Goal: Contribute content: Contribute content

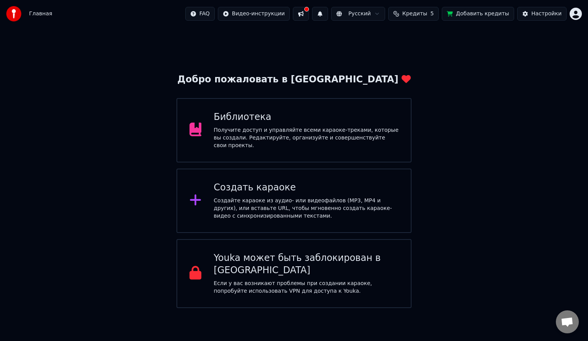
click at [272, 109] on div "Библиотека Получите доступ и управляйте всеми караоке-треками, которые вы созда…" at bounding box center [294, 130] width 235 height 64
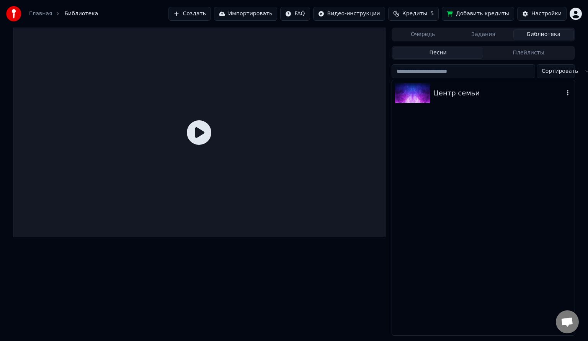
click at [523, 86] on div "Центр семьи" at bounding box center [483, 93] width 183 height 26
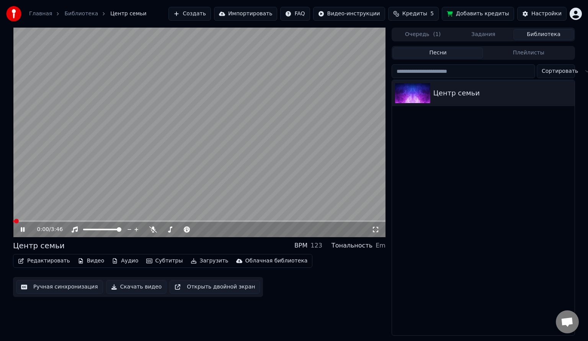
click at [51, 260] on button "Редактировать" at bounding box center [44, 260] width 58 height 11
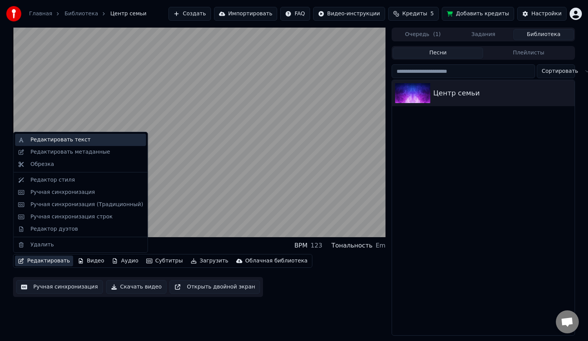
click at [61, 139] on div "Редактировать текст" at bounding box center [60, 140] width 60 height 8
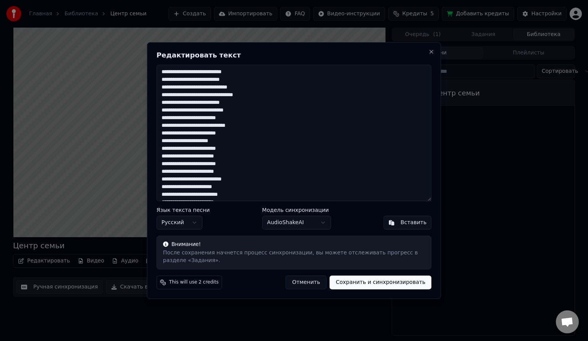
click at [196, 112] on textarea at bounding box center [294, 133] width 275 height 136
type textarea "**********"
click at [385, 283] on button "Сохранить и синхронизировать" at bounding box center [381, 282] width 102 height 14
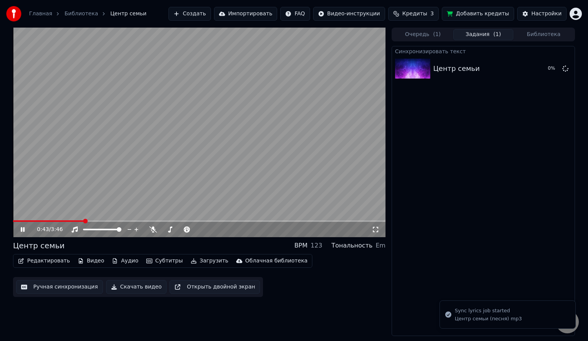
click at [83, 221] on span at bounding box center [199, 221] width 373 height 2
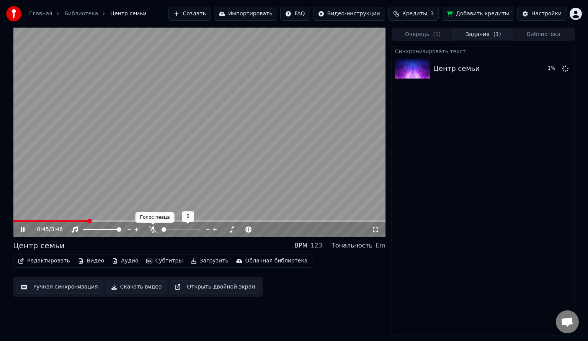
click at [154, 229] on body "Главная Библиотека Центр семьи Создать Импортировать FAQ Видео-инструкции Креди…" at bounding box center [294, 170] width 588 height 341
click at [154, 230] on icon at bounding box center [153, 229] width 8 height 6
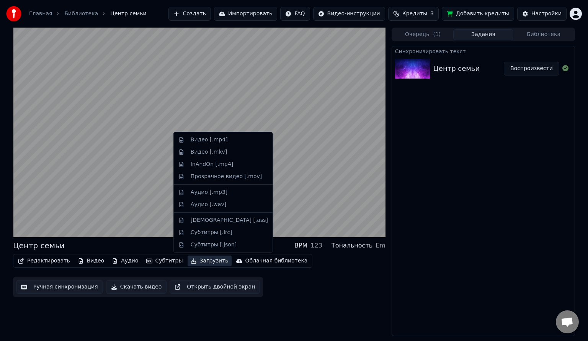
click at [196, 262] on button "Загрузить" at bounding box center [210, 260] width 44 height 11
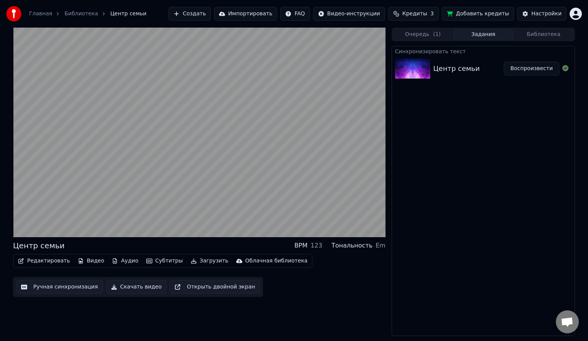
click at [60, 272] on div "Редактировать Видео Аудио Субтитры Загрузить Облачная библиотека Ручная синхрон…" at bounding box center [199, 275] width 373 height 43
click at [195, 263] on button "Загрузить" at bounding box center [210, 260] width 44 height 11
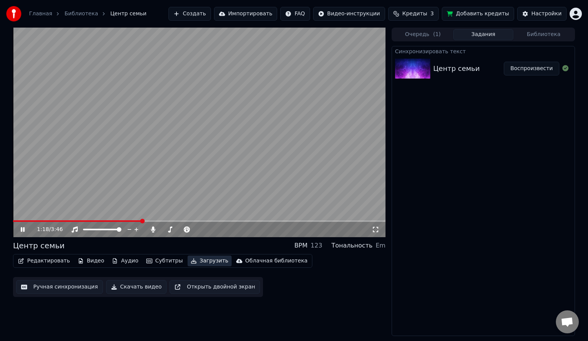
click at [199, 263] on button "Загрузить" at bounding box center [210, 260] width 44 height 11
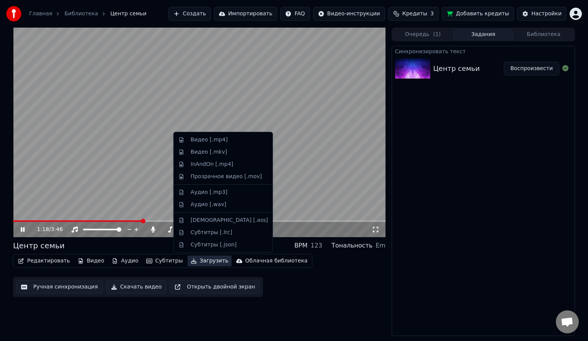
click at [199, 263] on button "Загрузить" at bounding box center [210, 260] width 44 height 11
click at [227, 139] on div "Видео [.mp4]" at bounding box center [229, 140] width 77 height 8
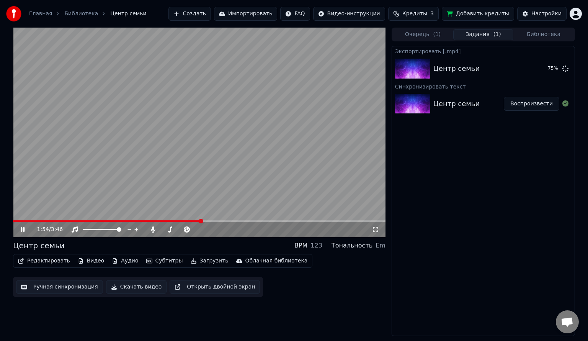
click at [257, 170] on video at bounding box center [199, 132] width 373 height 209
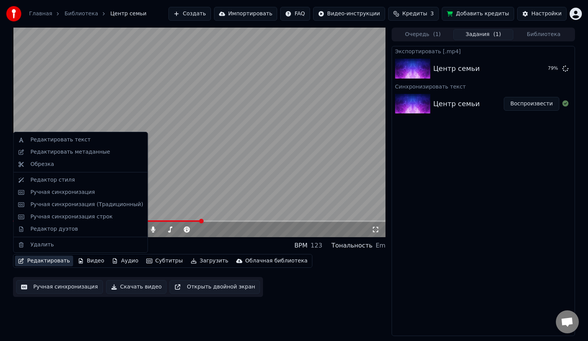
click at [51, 261] on button "Редактировать" at bounding box center [44, 260] width 58 height 11
click at [64, 140] on div "Редактировать текст" at bounding box center [60, 140] width 60 height 8
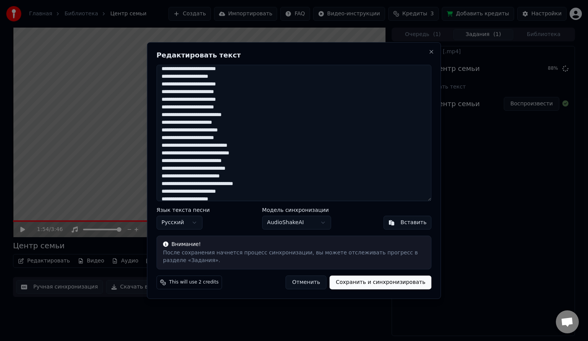
scroll to position [77, 0]
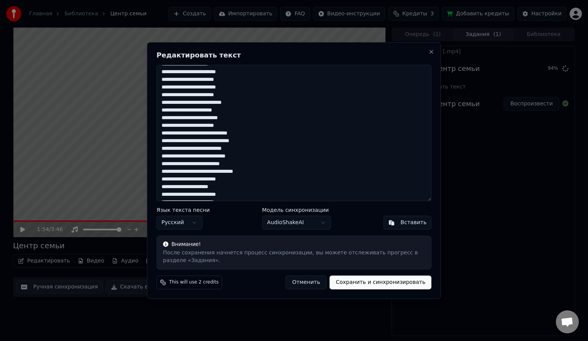
click at [231, 142] on textarea at bounding box center [294, 133] width 275 height 136
type textarea "**********"
click at [395, 283] on button "Сохранить и синхронизировать" at bounding box center [381, 282] width 102 height 14
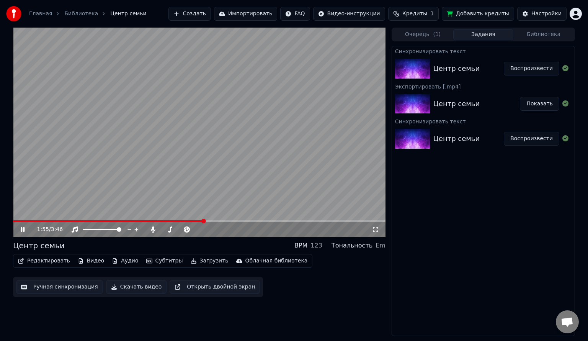
click at [236, 137] on video at bounding box center [199, 132] width 373 height 209
click at [188, 260] on button "Загрузить" at bounding box center [210, 260] width 44 height 11
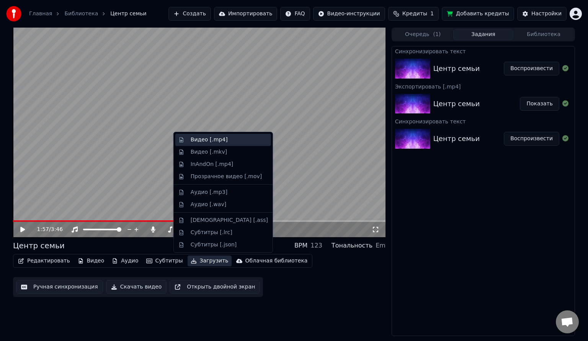
click at [213, 137] on div "Видео [.mp4]" at bounding box center [209, 140] width 37 height 8
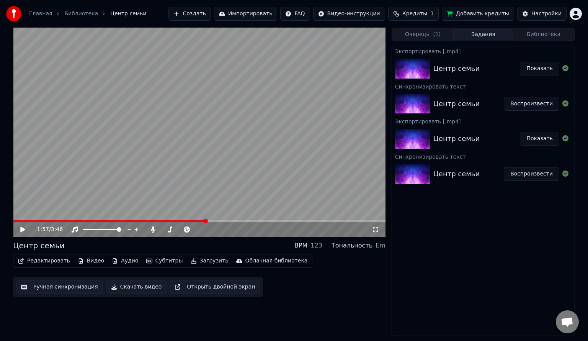
click at [536, 73] on button "Показать" at bounding box center [539, 69] width 39 height 14
